Goal: Task Accomplishment & Management: Manage account settings

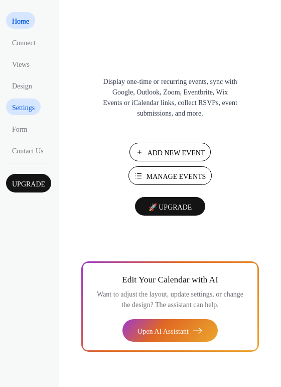
click at [16, 111] on span "Settings" at bounding box center [23, 108] width 23 height 11
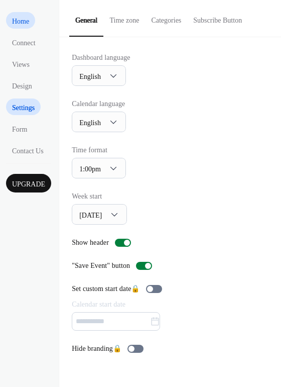
click at [29, 23] on span "Home" at bounding box center [20, 21] width 17 height 11
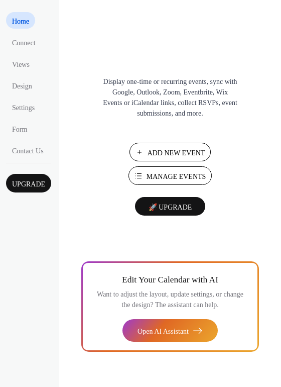
click at [32, 52] on ul "Home Connect Views Design Settings Form Contact Us" at bounding box center [29, 85] width 46 height 146
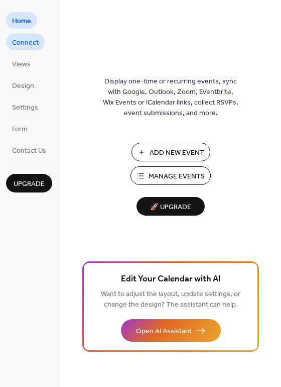
click at [25, 40] on span "Connect" at bounding box center [25, 43] width 27 height 11
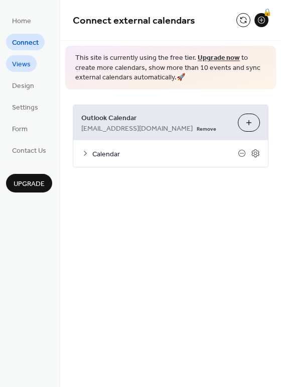
click at [24, 67] on span "Views" at bounding box center [21, 64] width 19 height 11
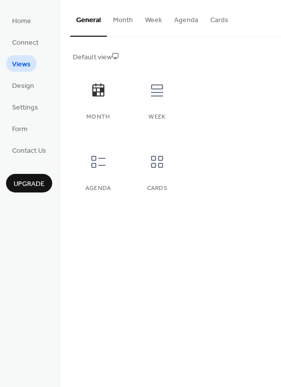
click at [125, 24] on button "Month" at bounding box center [123, 18] width 32 height 36
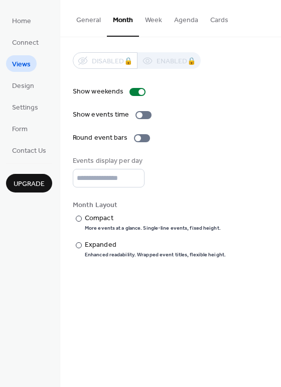
click at [161, 22] on button "Week" at bounding box center [153, 18] width 29 height 36
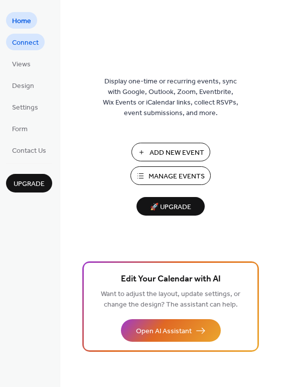
click at [26, 43] on span "Connect" at bounding box center [25, 43] width 27 height 11
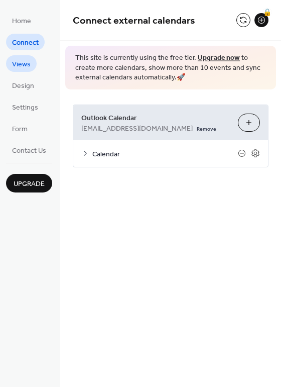
click at [23, 67] on span "Views" at bounding box center [21, 64] width 19 height 11
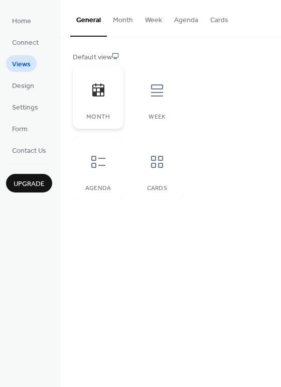
click at [108, 92] on div at bounding box center [98, 90] width 30 height 30
click at [149, 91] on icon at bounding box center [157, 90] width 16 height 16
click at [122, 88] on div "Month" at bounding box center [98, 96] width 51 height 63
click at [97, 163] on icon at bounding box center [98, 162] width 16 height 16
click at [149, 157] on icon at bounding box center [157, 162] width 16 height 16
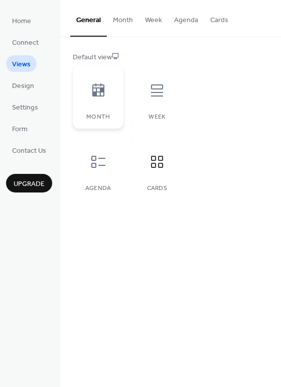
click at [111, 95] on div at bounding box center [98, 90] width 30 height 30
click at [29, 43] on span "Connect" at bounding box center [25, 43] width 27 height 11
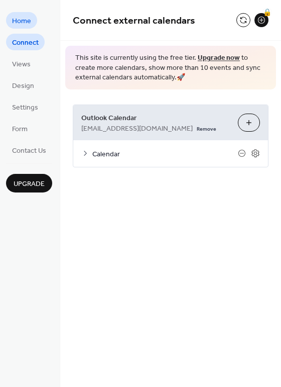
click at [23, 13] on link "Home" at bounding box center [21, 20] width 31 height 17
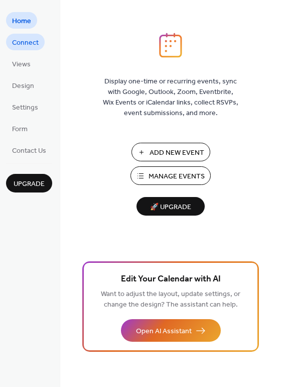
click at [25, 47] on span "Connect" at bounding box center [25, 43] width 27 height 11
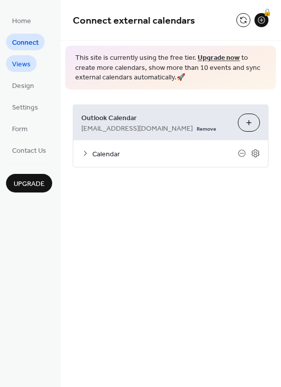
click at [22, 61] on span "Views" at bounding box center [21, 64] width 19 height 11
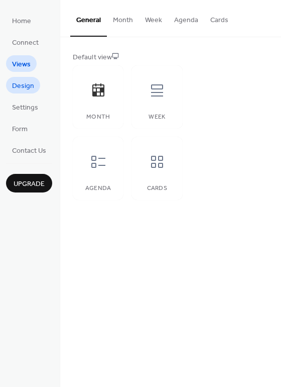
click at [27, 86] on span "Design" at bounding box center [23, 86] width 22 height 11
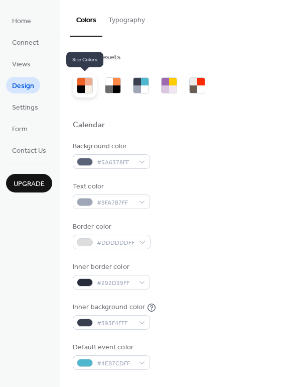
click at [91, 86] on div at bounding box center [89, 89] width 8 height 8
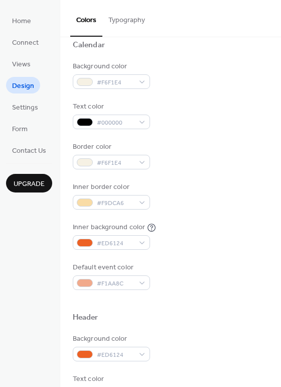
scroll to position [88, 0]
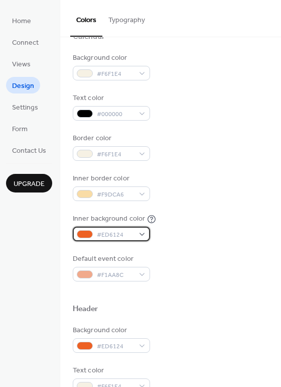
click at [89, 238] on div "#ED6124" at bounding box center [111, 234] width 77 height 15
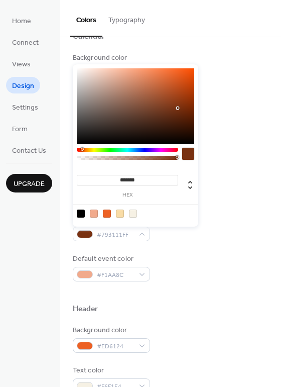
drag, startPoint x: 176, startPoint y: 71, endPoint x: 177, endPoint y: 108, distance: 36.2
click at [177, 108] on div at bounding box center [136, 105] width 118 height 75
type input "*******"
drag, startPoint x: 175, startPoint y: 108, endPoint x: 171, endPoint y: 119, distance: 11.6
click at [171, 119] on div at bounding box center [136, 105] width 118 height 75
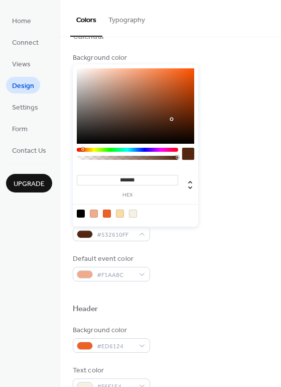
click at [215, 276] on div "Default event color #F1AA8C" at bounding box center [171, 268] width 196 height 28
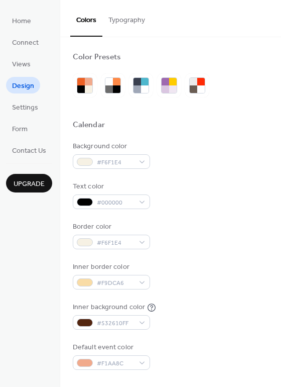
scroll to position [0, 0]
click at [138, 25] on button "Typography" at bounding box center [127, 18] width 49 height 36
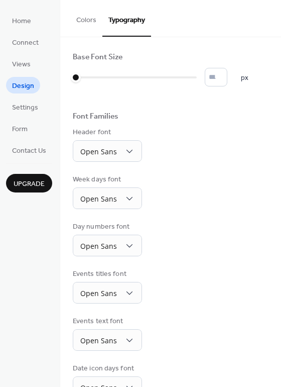
click at [92, 23] on button "Colors" at bounding box center [86, 18] width 32 height 36
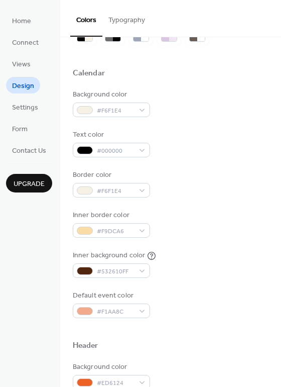
scroll to position [55, 0]
